Goal: Check status: Check status

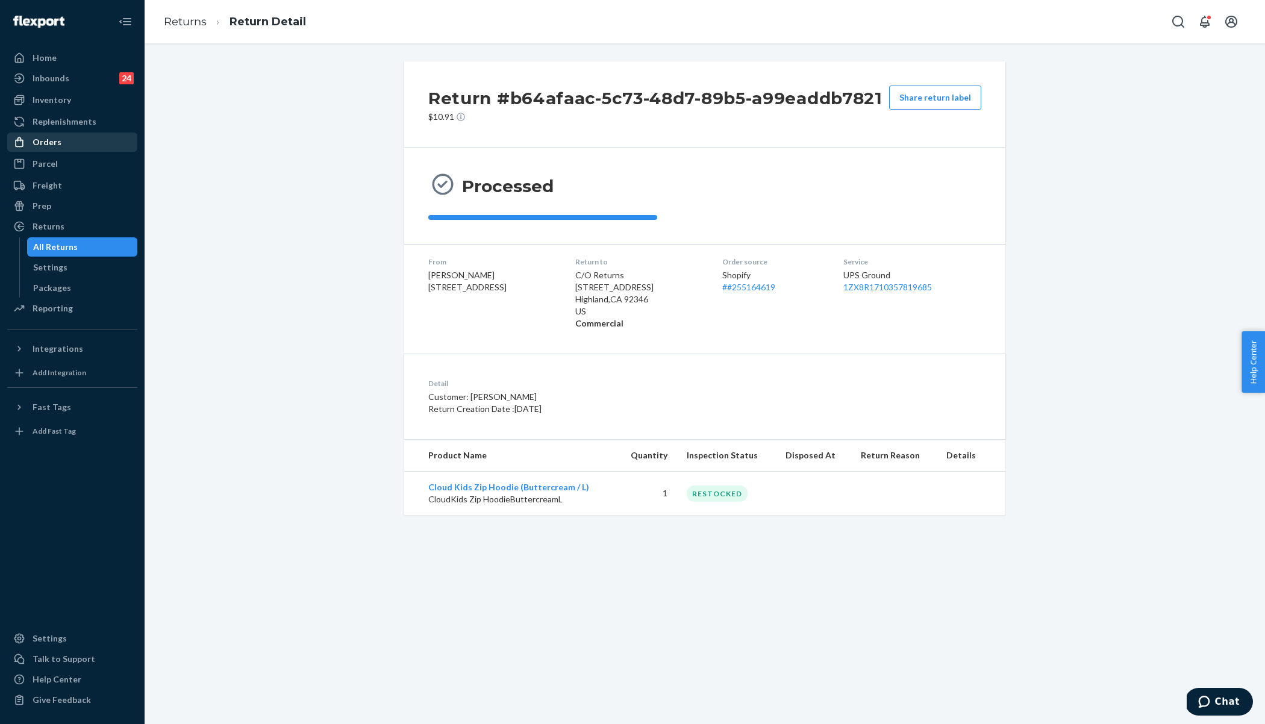
click at [68, 142] on div "Orders" at bounding box center [72, 142] width 128 height 17
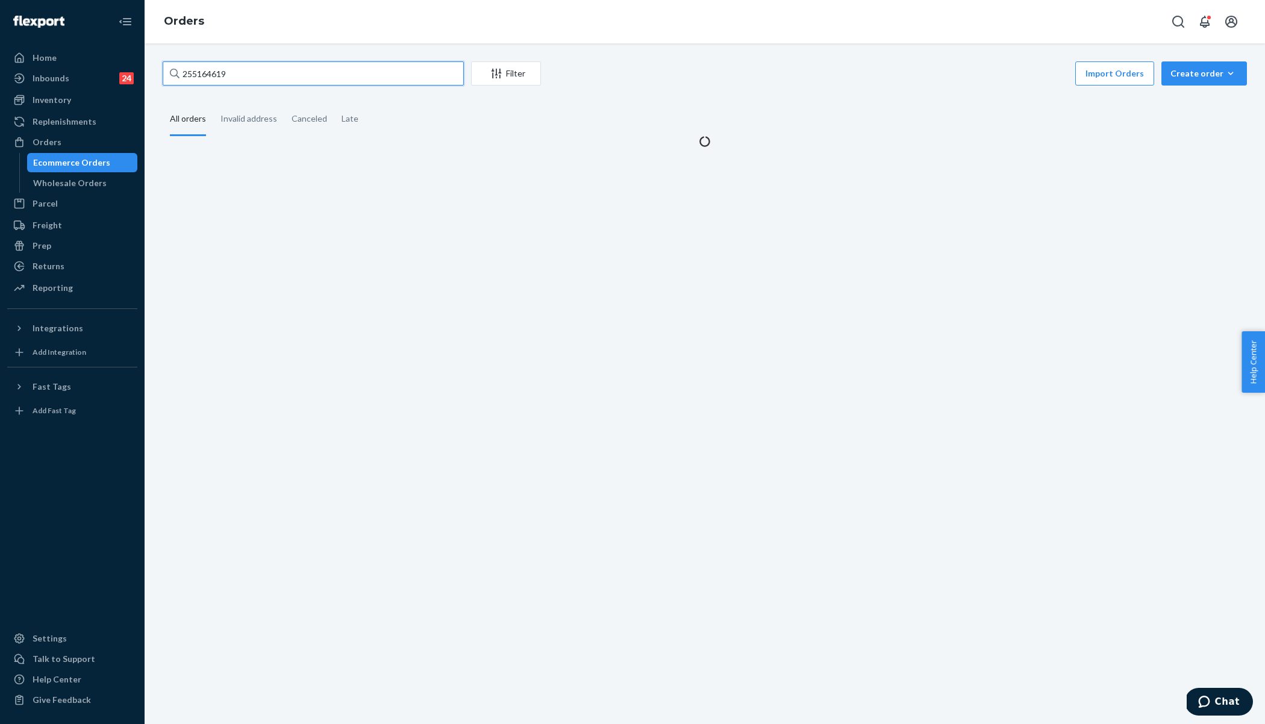
click at [219, 74] on input "255164619" at bounding box center [313, 73] width 301 height 24
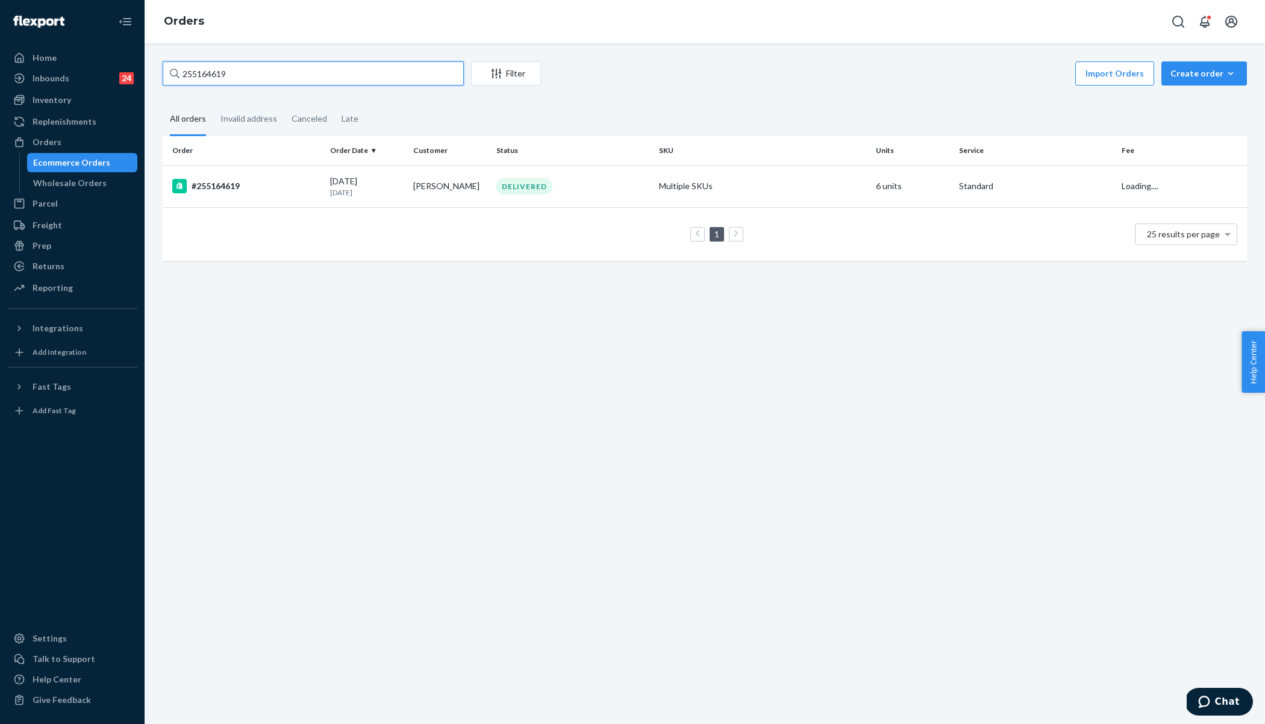
paste input "209384"
type input "255209384"
click at [284, 181] on div "#255209384" at bounding box center [246, 186] width 148 height 14
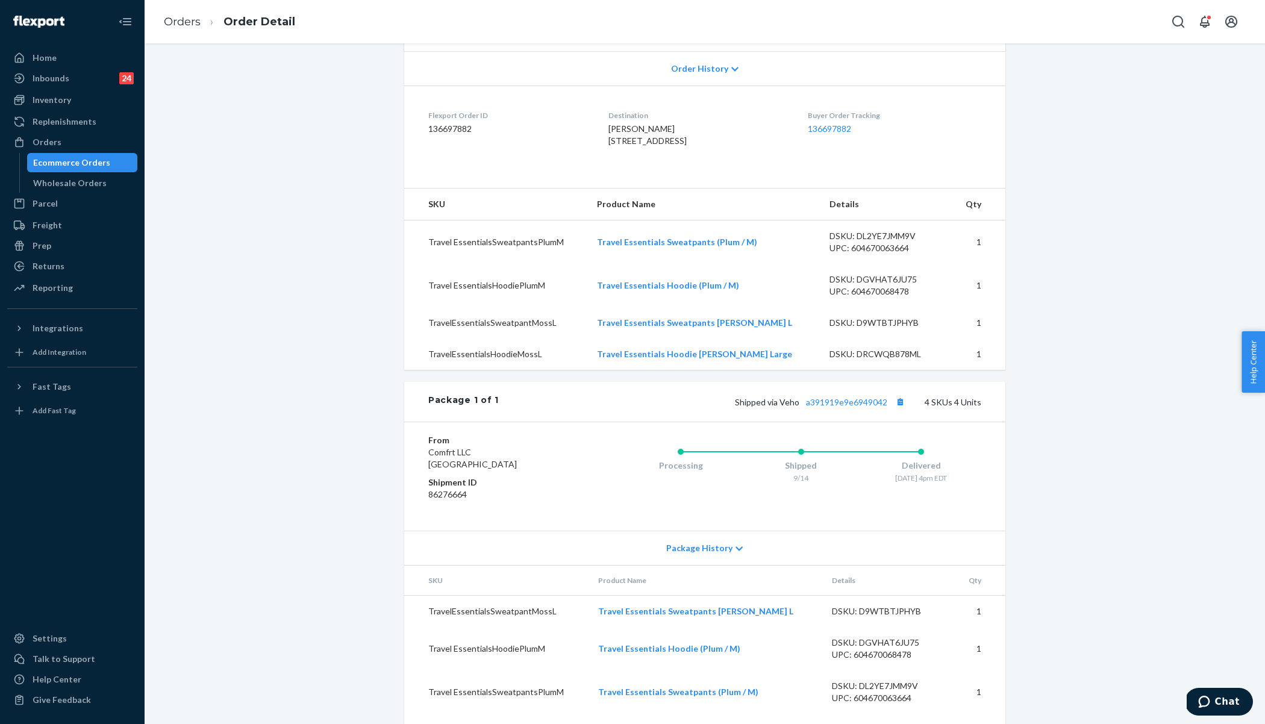
scroll to position [308, 0]
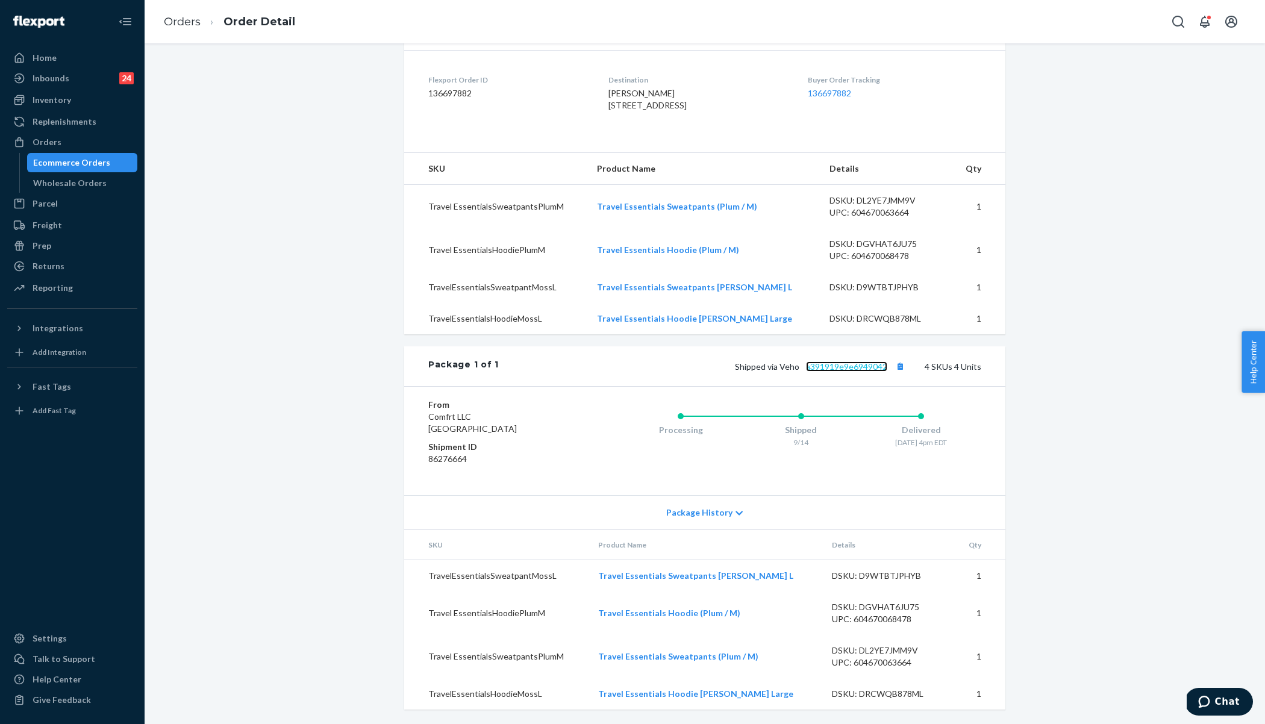
click at [841, 370] on link "a391919e9e6949042" at bounding box center [846, 366] width 81 height 10
click at [179, 23] on link "Orders" at bounding box center [182, 21] width 37 height 13
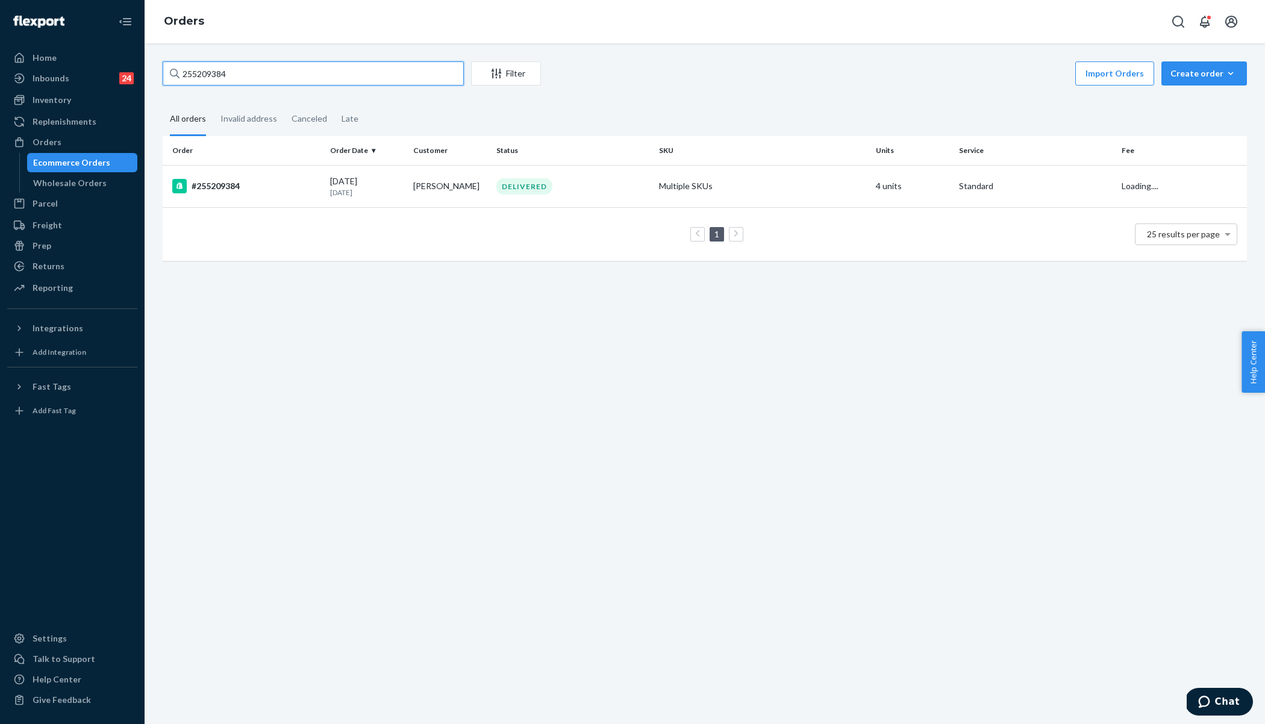
click at [216, 74] on input "255209384" at bounding box center [313, 73] width 301 height 24
paste input "152395"
type input "255152395"
click at [275, 194] on td "#255152395" at bounding box center [244, 187] width 163 height 44
